Goal: Find specific page/section: Find specific page/section

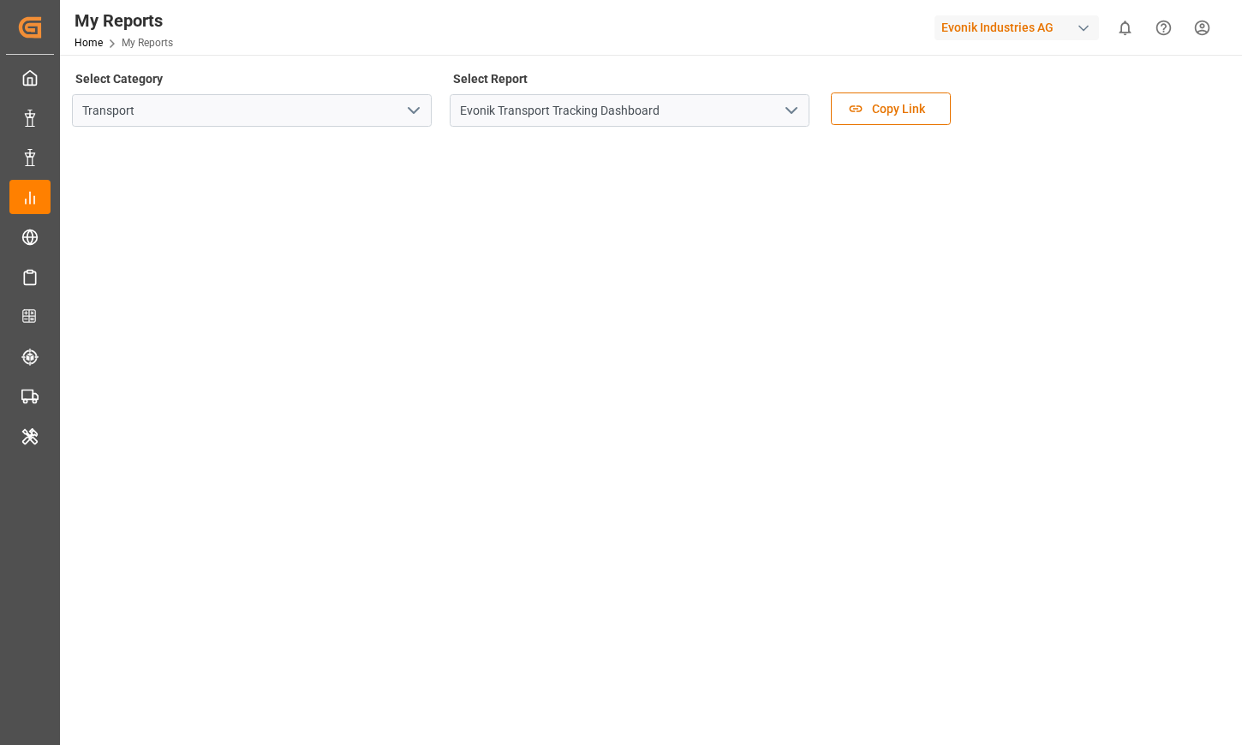
scroll to position [277, 0]
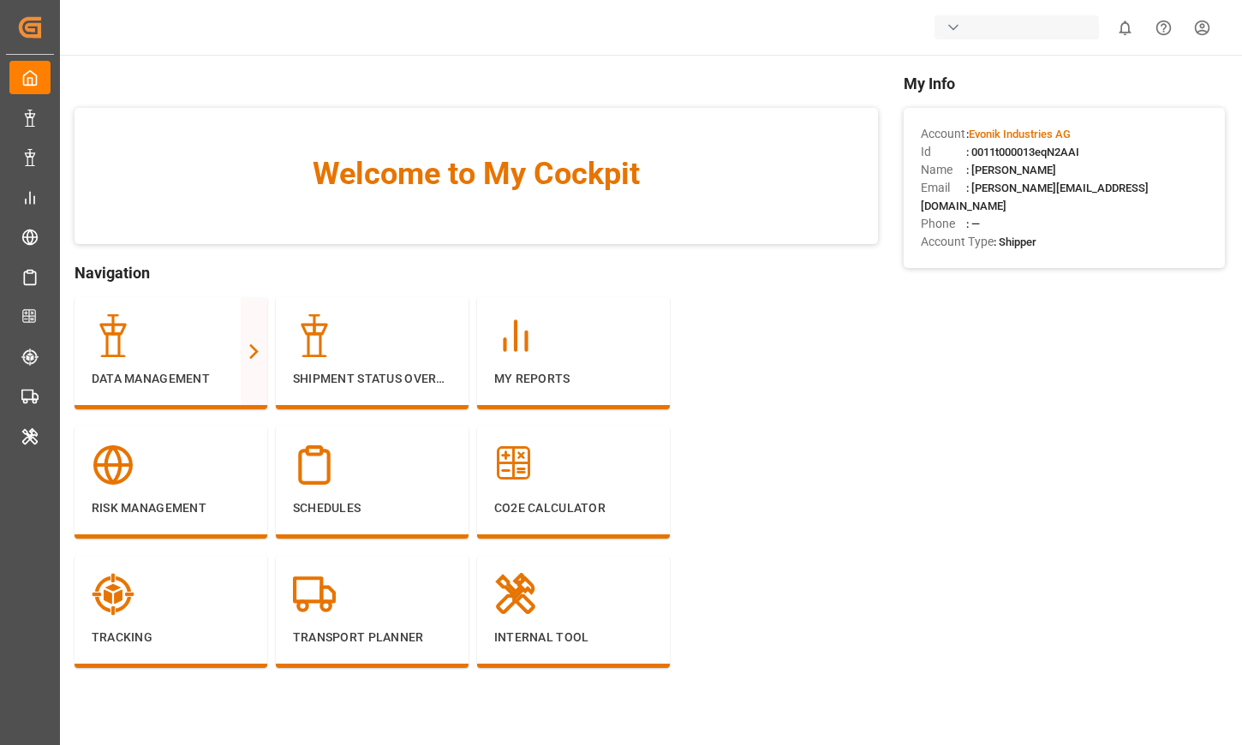
click at [995, 30] on div "button" at bounding box center [1017, 27] width 164 height 24
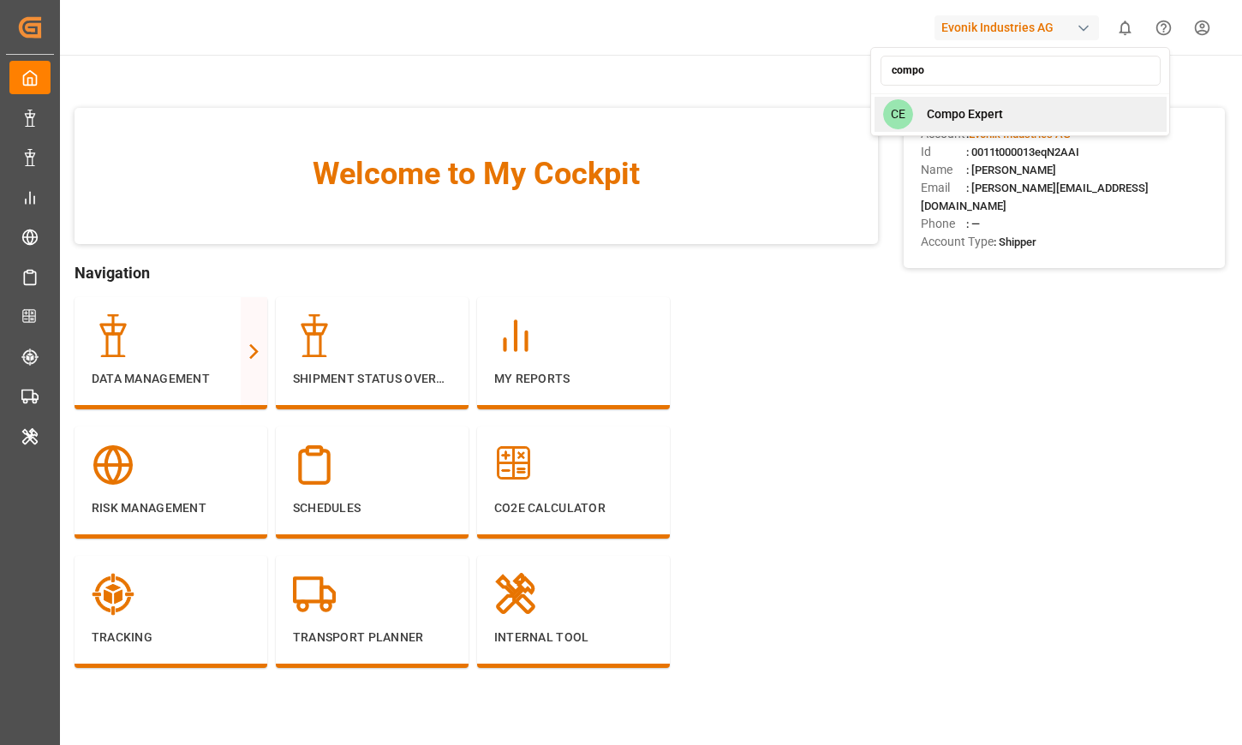
type input "compo"
click at [959, 110] on span "Compo Expert" at bounding box center [965, 114] width 76 height 18
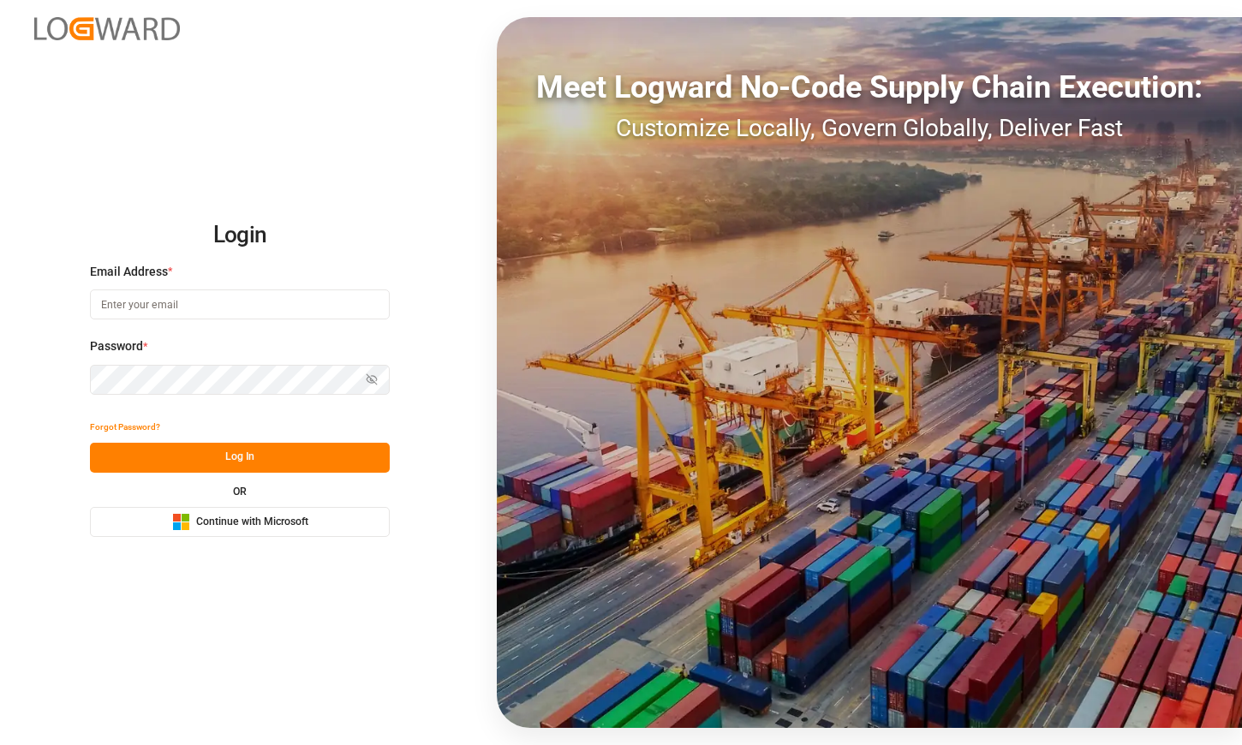
click at [256, 535] on button "Microsoft Logo Continue with Microsoft" at bounding box center [240, 522] width 300 height 30
click at [267, 529] on span "Continue with Microsoft" at bounding box center [252, 522] width 112 height 15
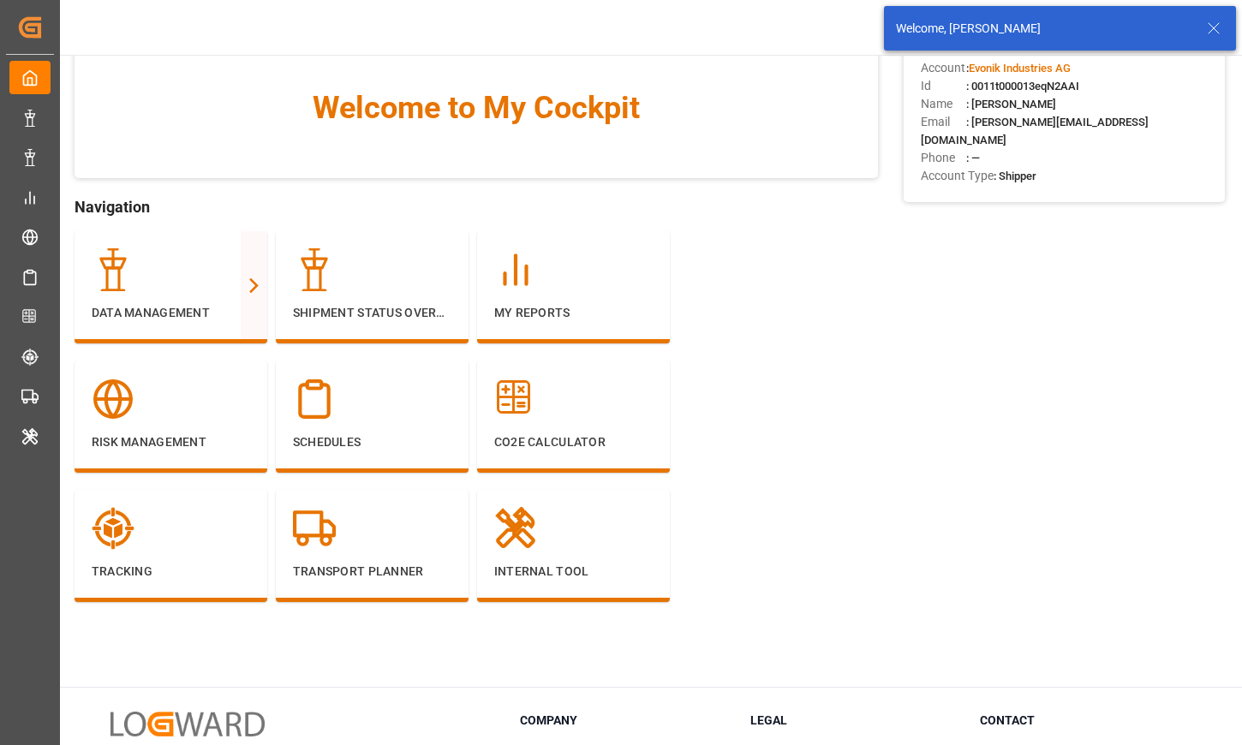
scroll to position [68, 0]
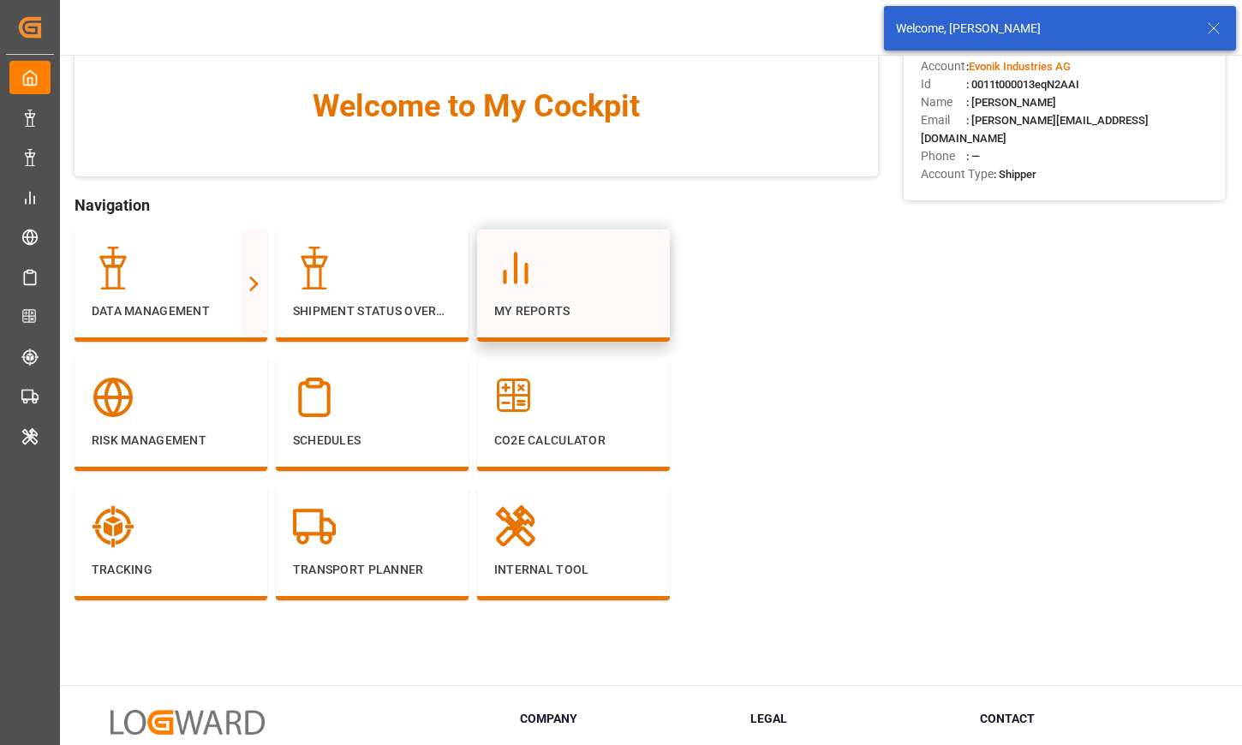
click at [519, 314] on p "My Reports" at bounding box center [573, 311] width 158 height 18
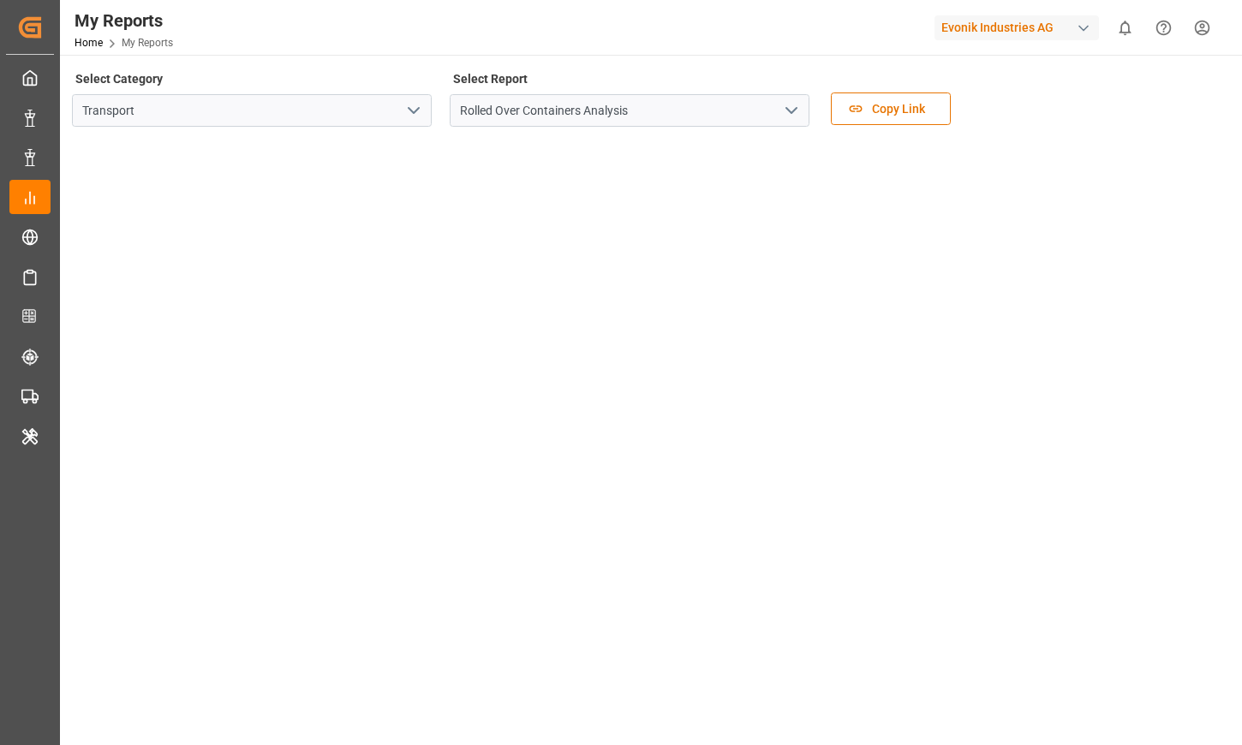
click at [415, 116] on icon "open menu" at bounding box center [413, 110] width 21 height 21
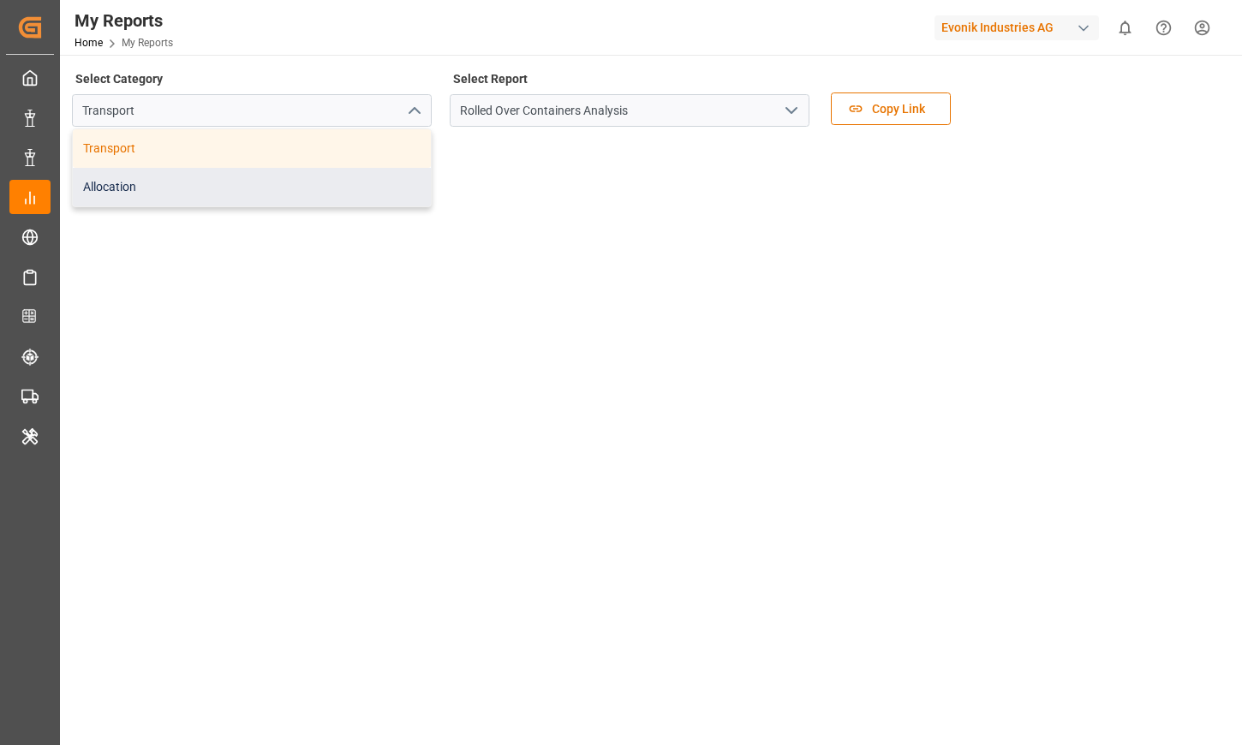
drag, startPoint x: 334, startPoint y: 146, endPoint x: 341, endPoint y: 195, distance: 50.2
click at [341, 195] on div "Transport Allocation" at bounding box center [252, 167] width 358 height 77
click at [341, 195] on div "Allocation" at bounding box center [252, 187] width 358 height 39
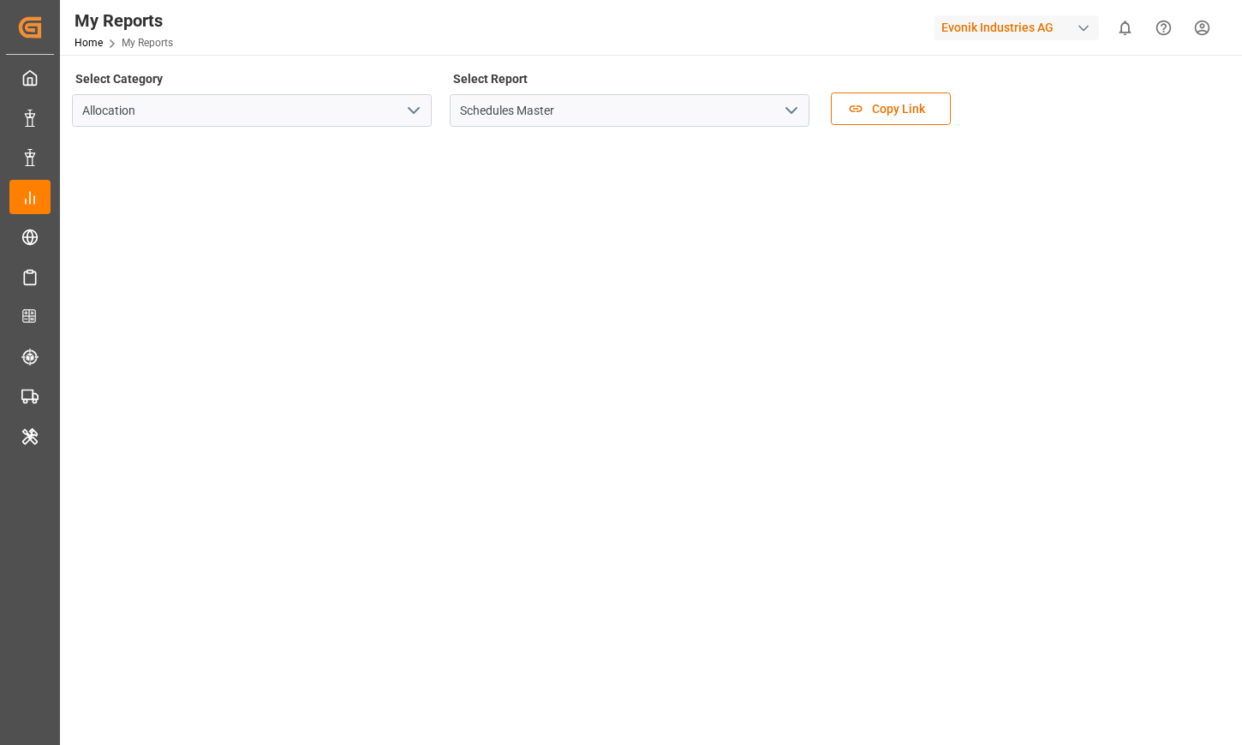
click at [788, 110] on icon "open menu" at bounding box center [791, 110] width 21 height 21
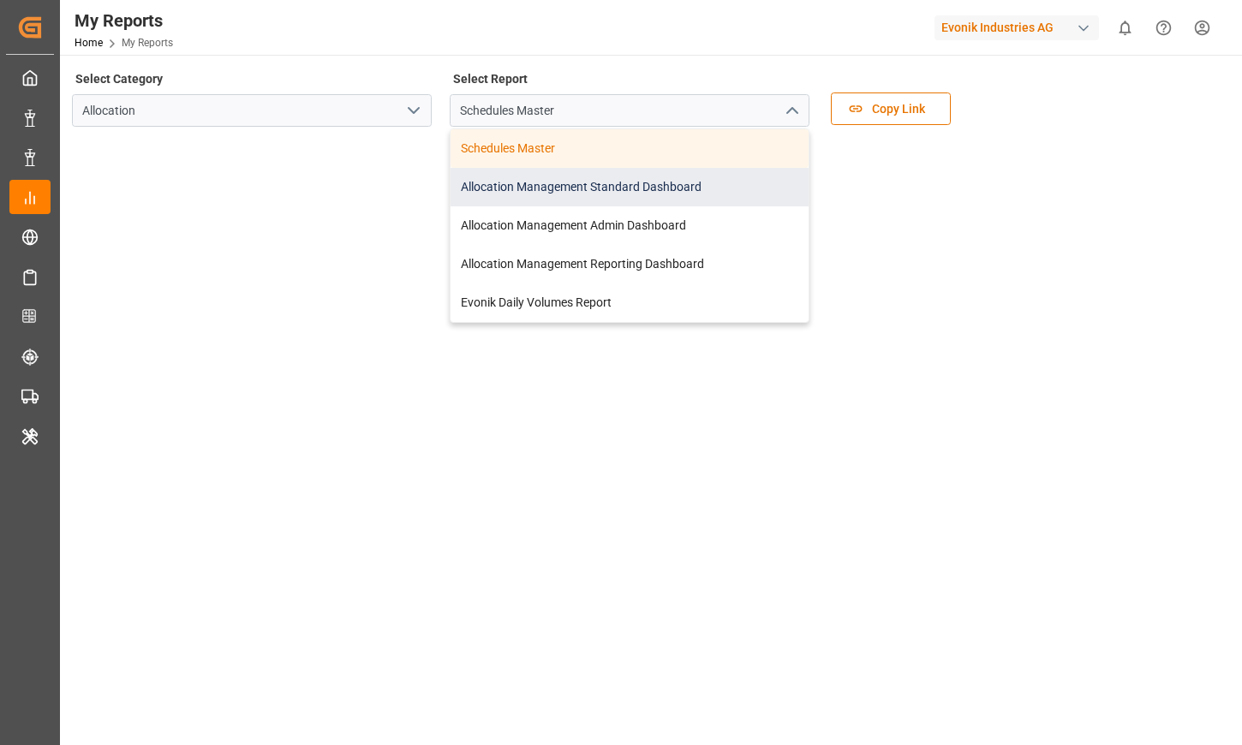
click at [717, 192] on div "Allocation Management Standard Dashboard" at bounding box center [630, 187] width 358 height 39
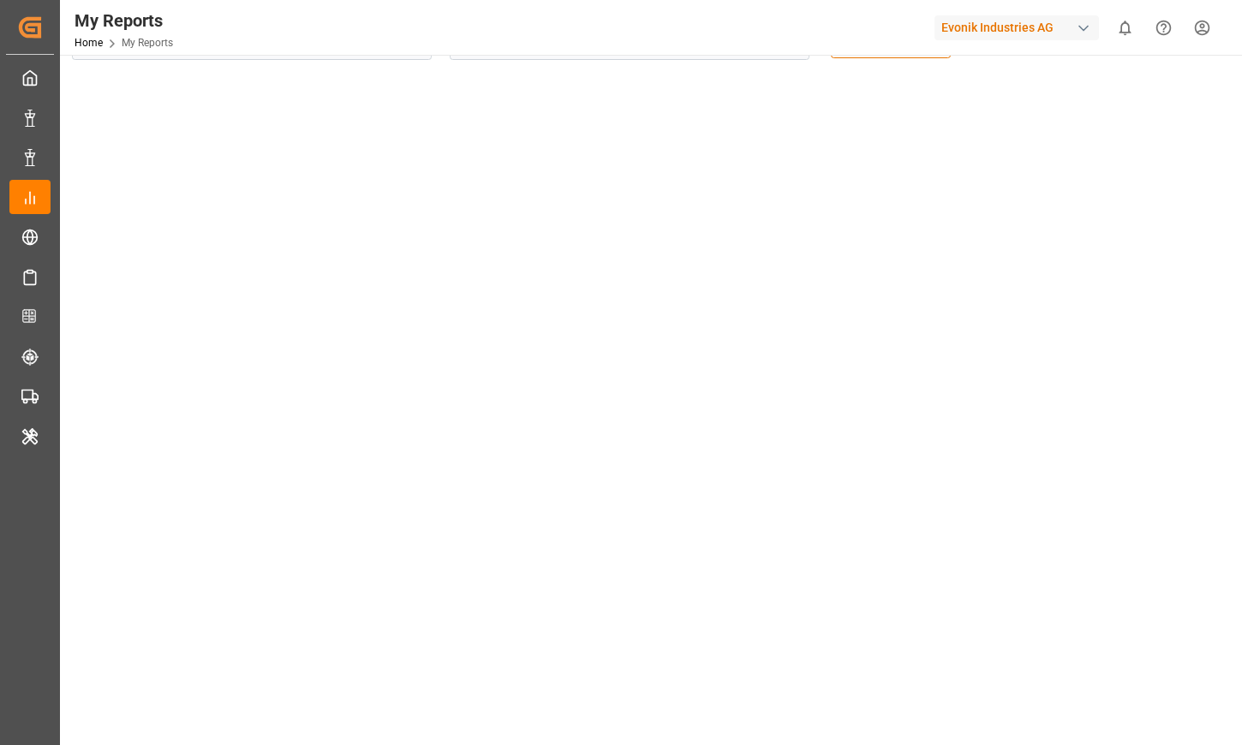
scroll to position [99, 0]
click at [511, 34] on div "My Reports Home My Reports Evonik Industries AG 0 Notifications Only show unrea…" at bounding box center [645, 27] width 1194 height 55
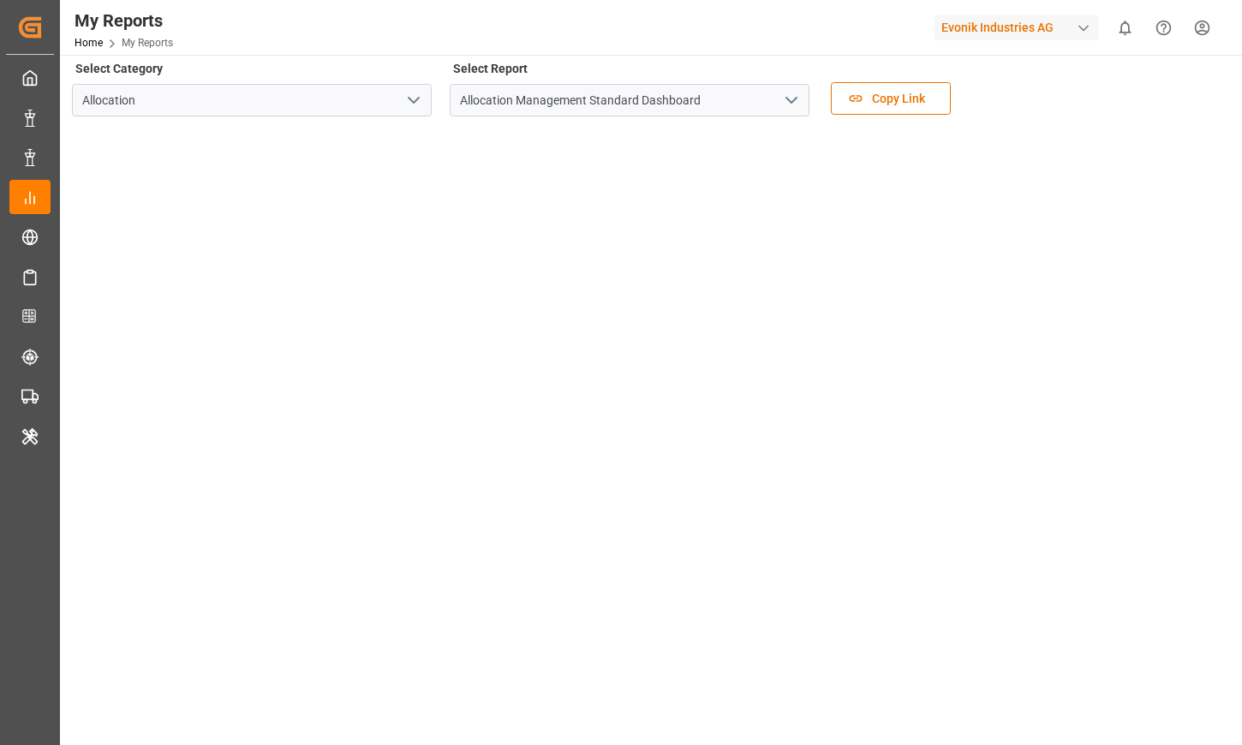
scroll to position [0, 0]
